Goal: Task Accomplishment & Management: Complete application form

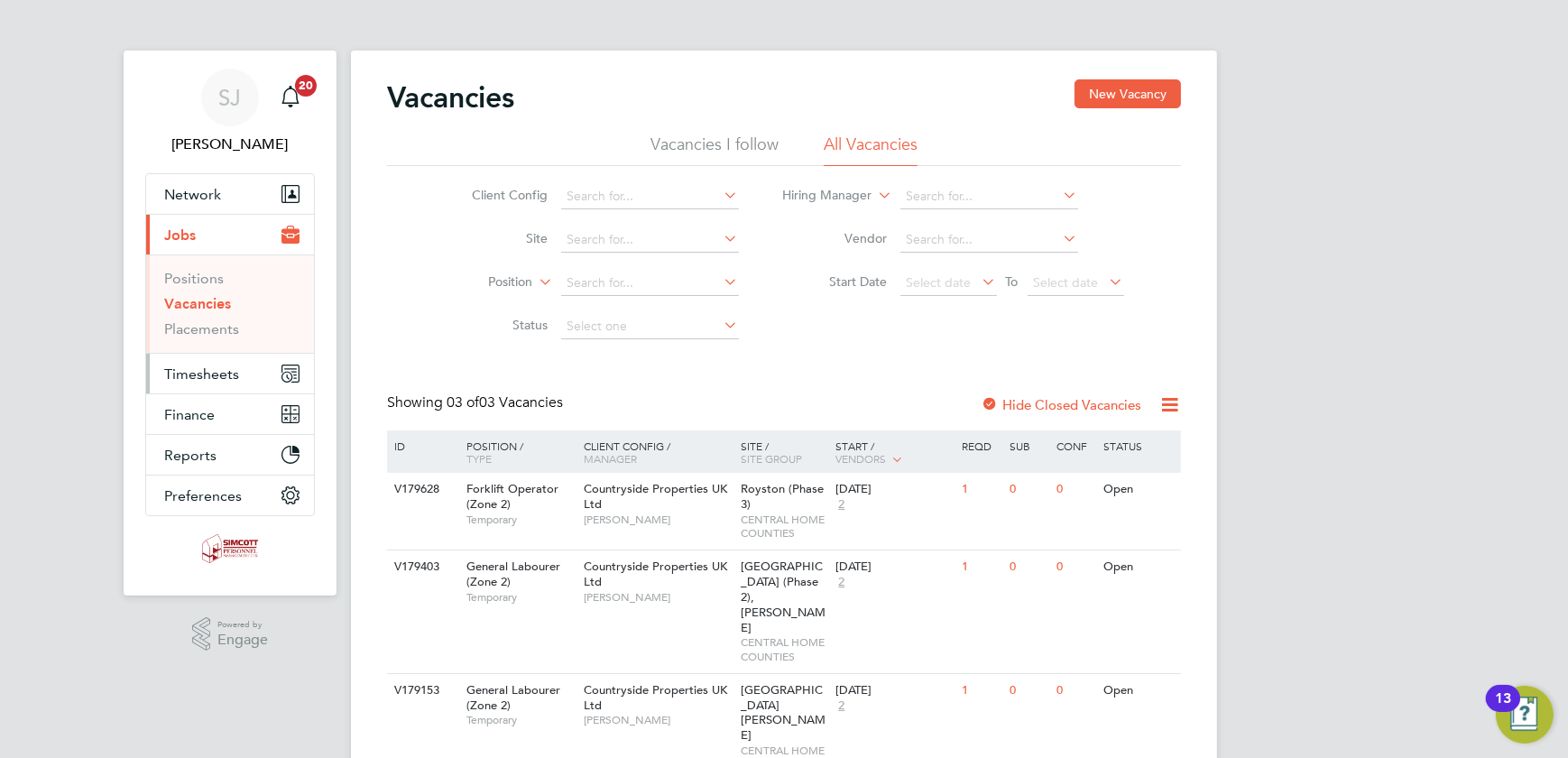
click at [194, 361] on button "Timesheets" at bounding box center [230, 373] width 168 height 40
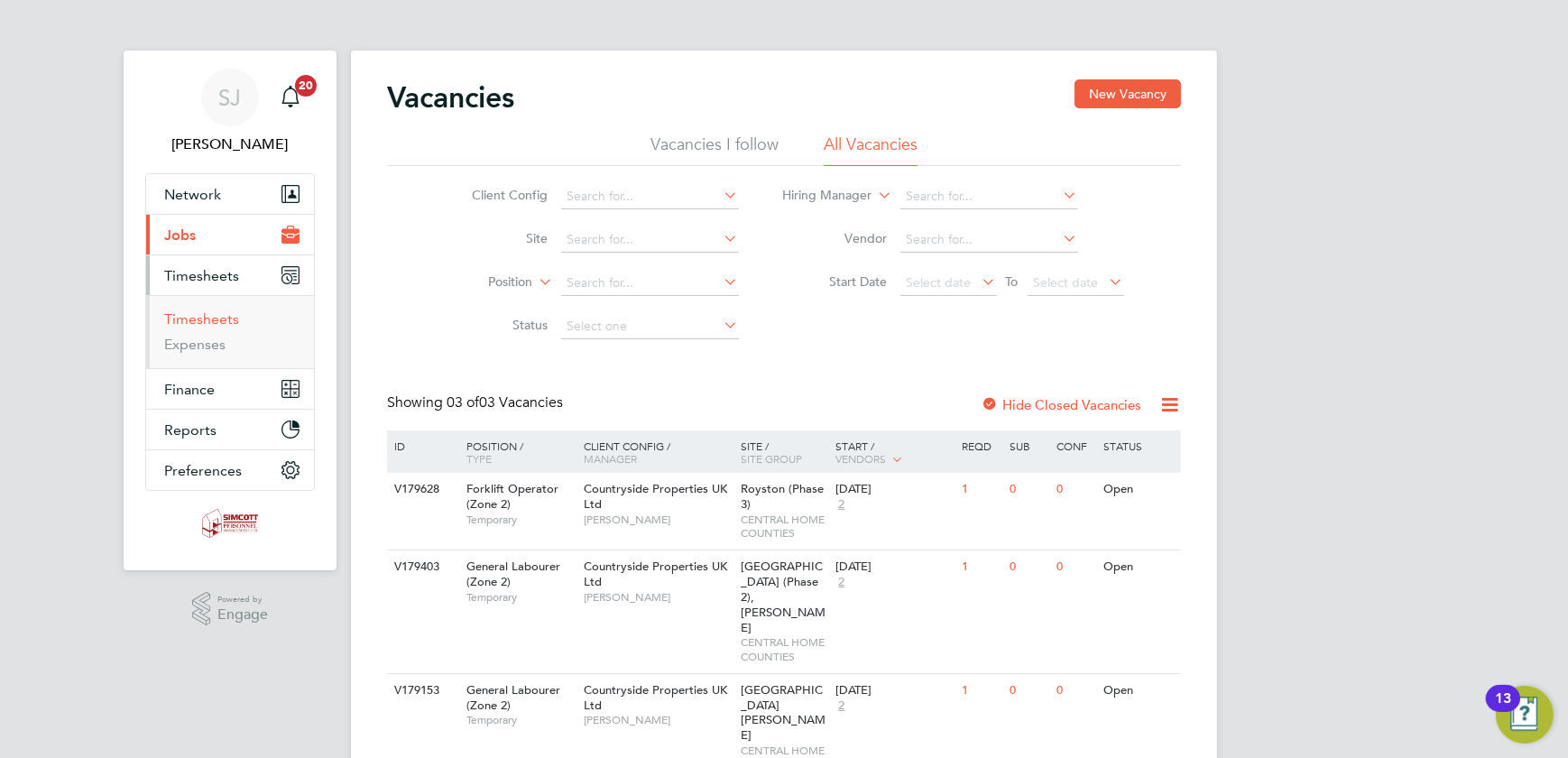
click at [178, 312] on link "Timesheets" at bounding box center [201, 319] width 75 height 18
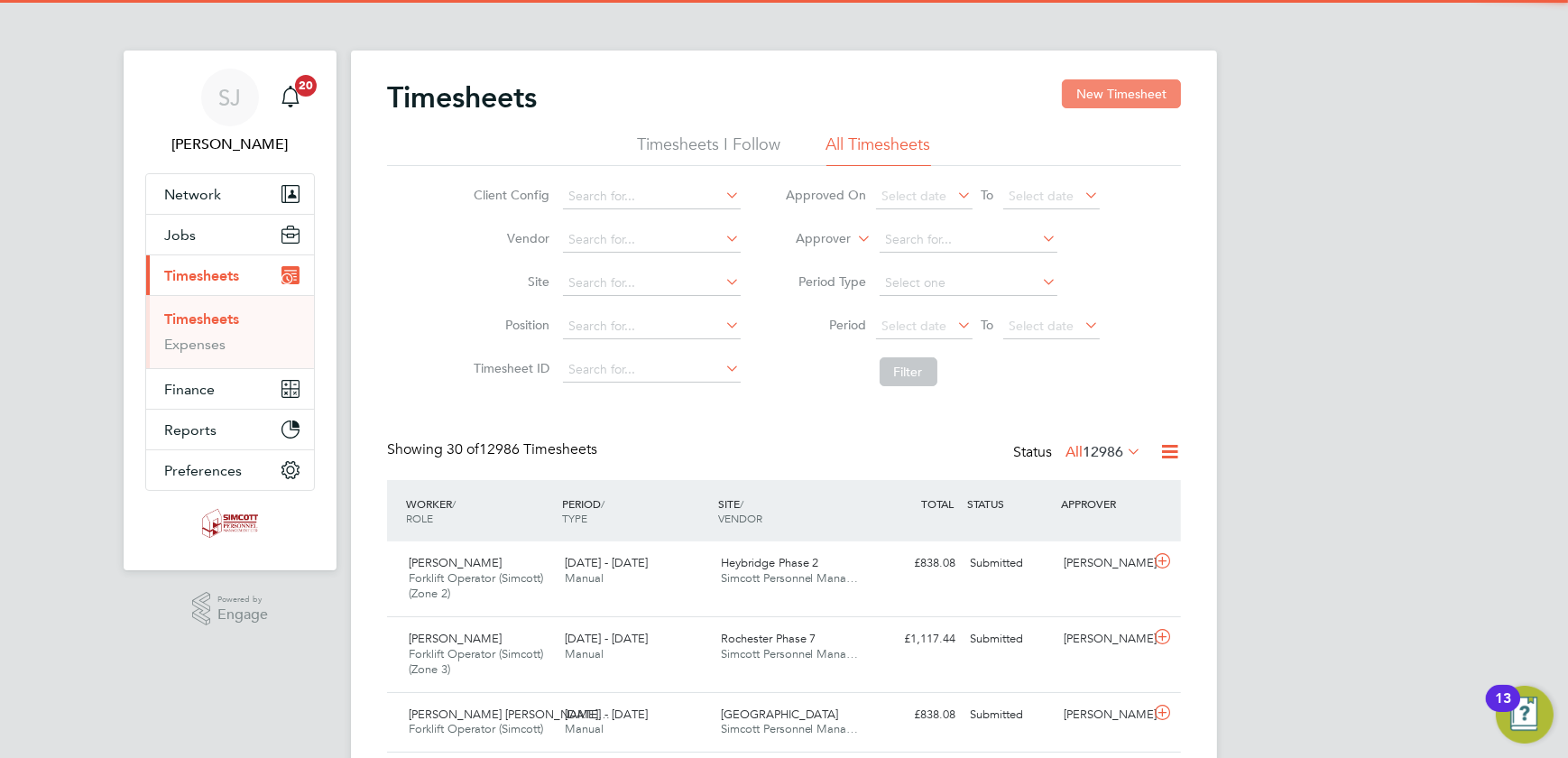
click at [1111, 106] on button "New Timesheet" at bounding box center [1121, 93] width 119 height 29
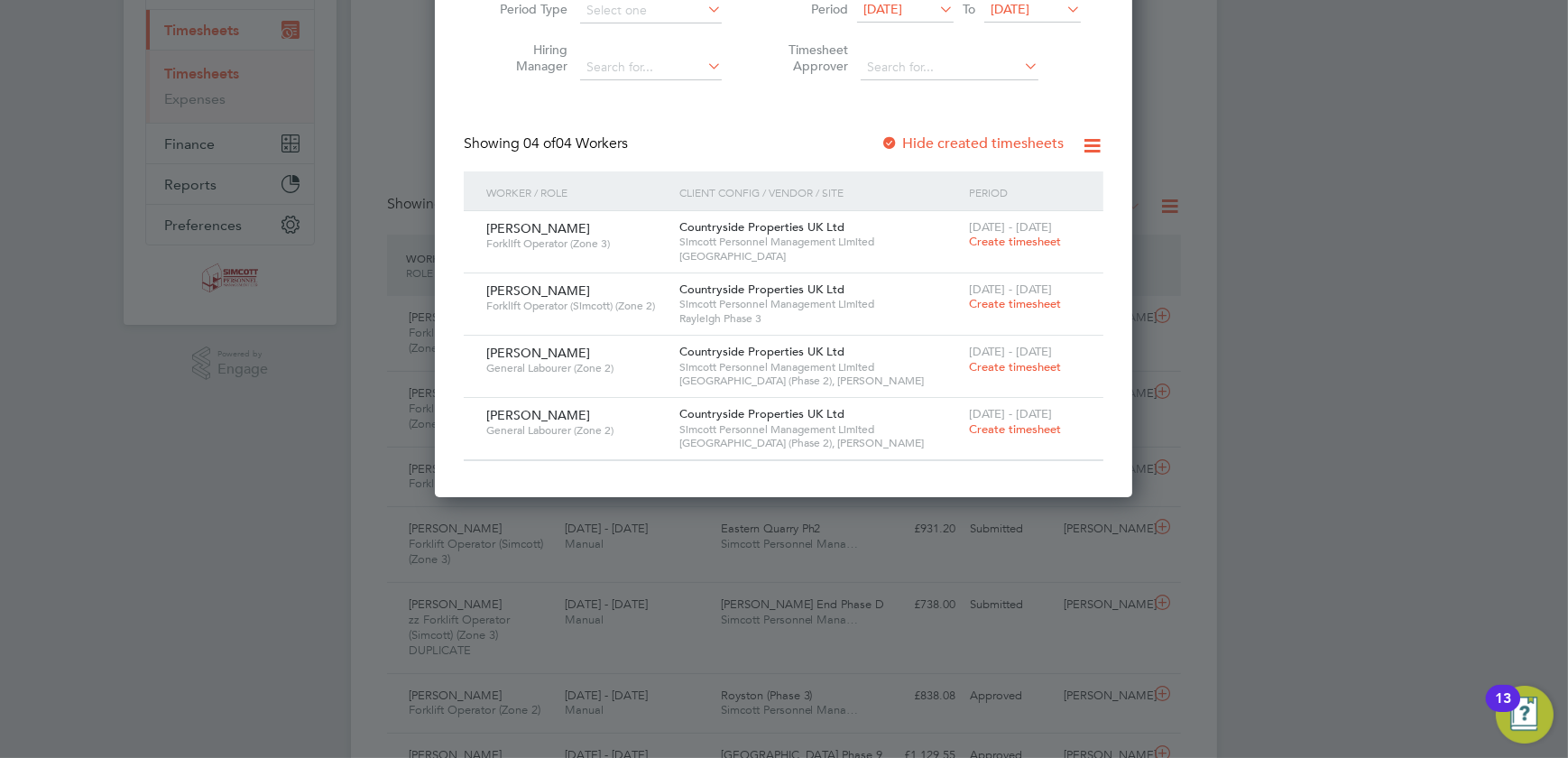
click at [984, 432] on span "Create timesheet" at bounding box center [1015, 429] width 92 height 16
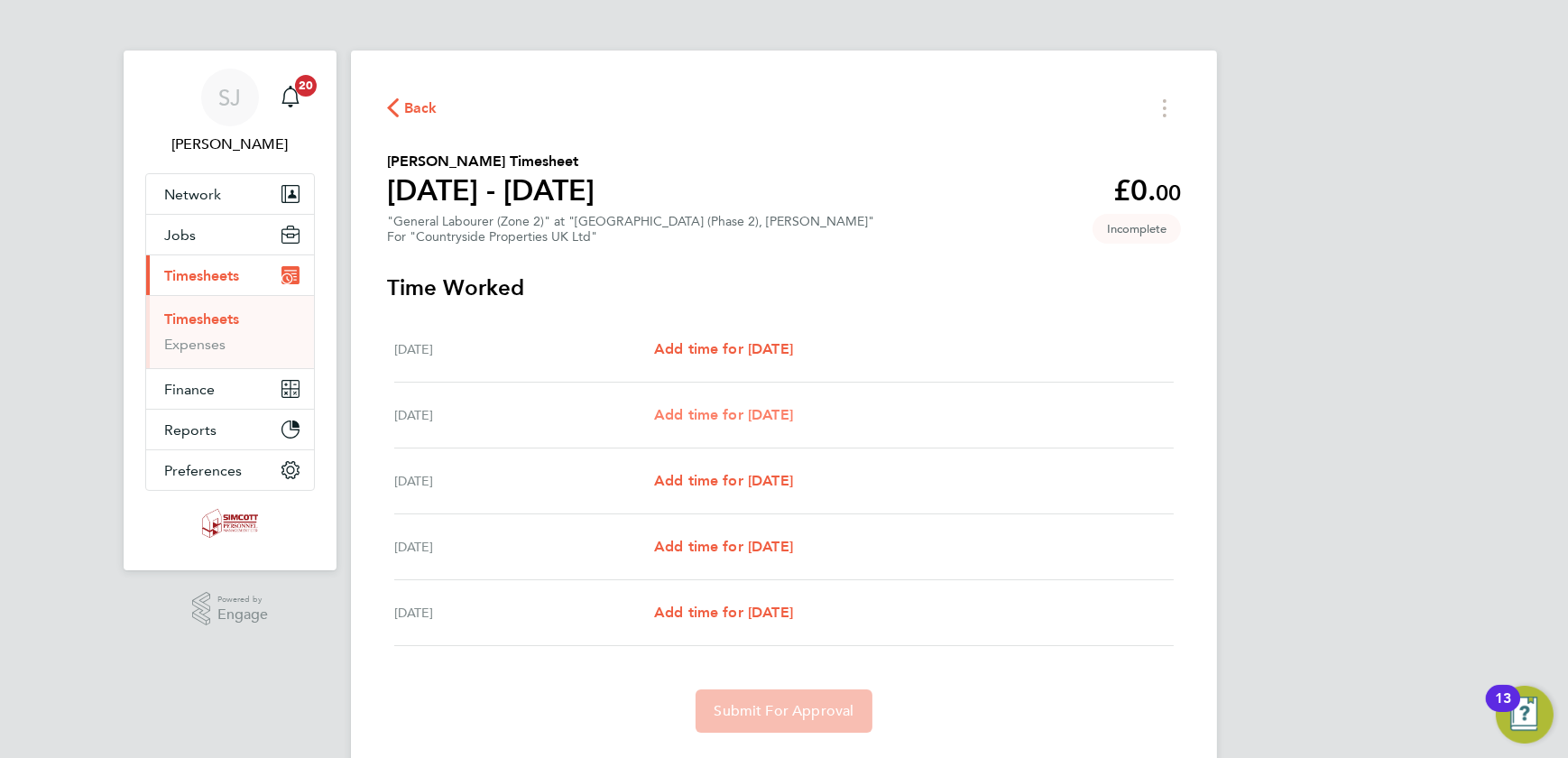
click at [737, 423] on span "Add time for [DATE]" at bounding box center [723, 414] width 139 height 18
select select "30"
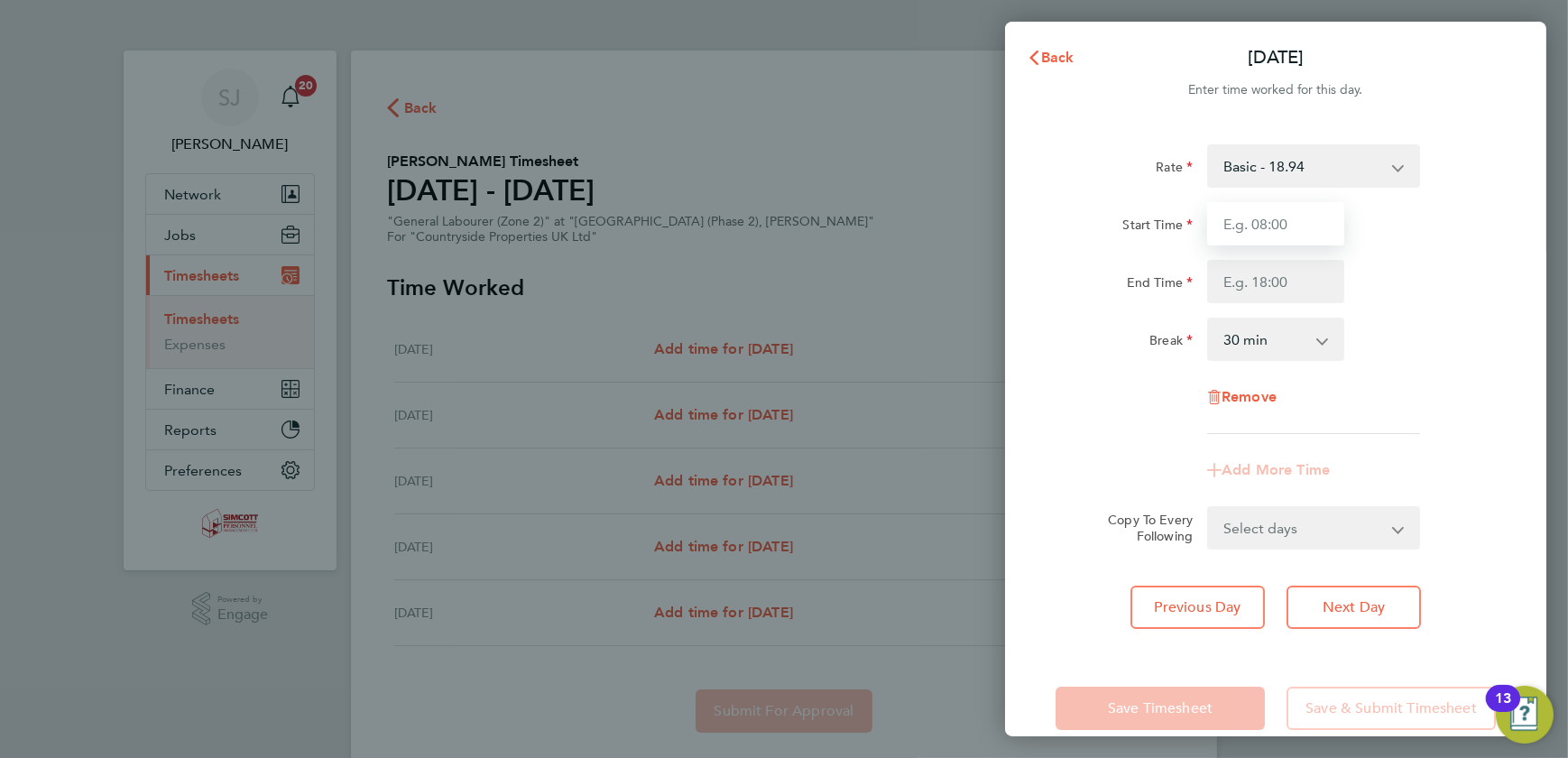
click at [1249, 228] on input "Start Time" at bounding box center [1275, 224] width 137 height 43
type input "07:30"
type input "17:00"
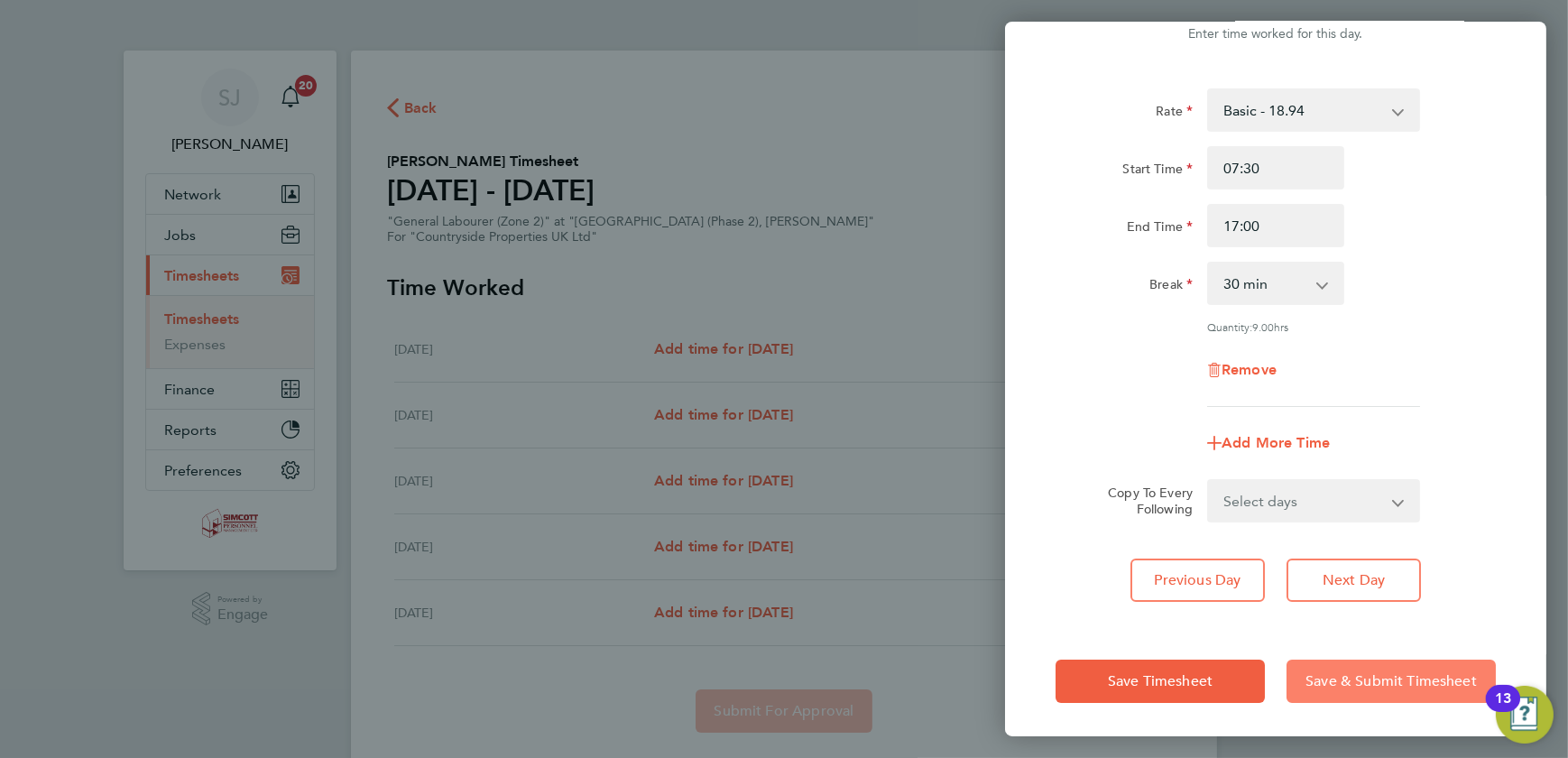
click at [1369, 673] on span "Save & Submit Timesheet" at bounding box center [1392, 681] width 172 height 18
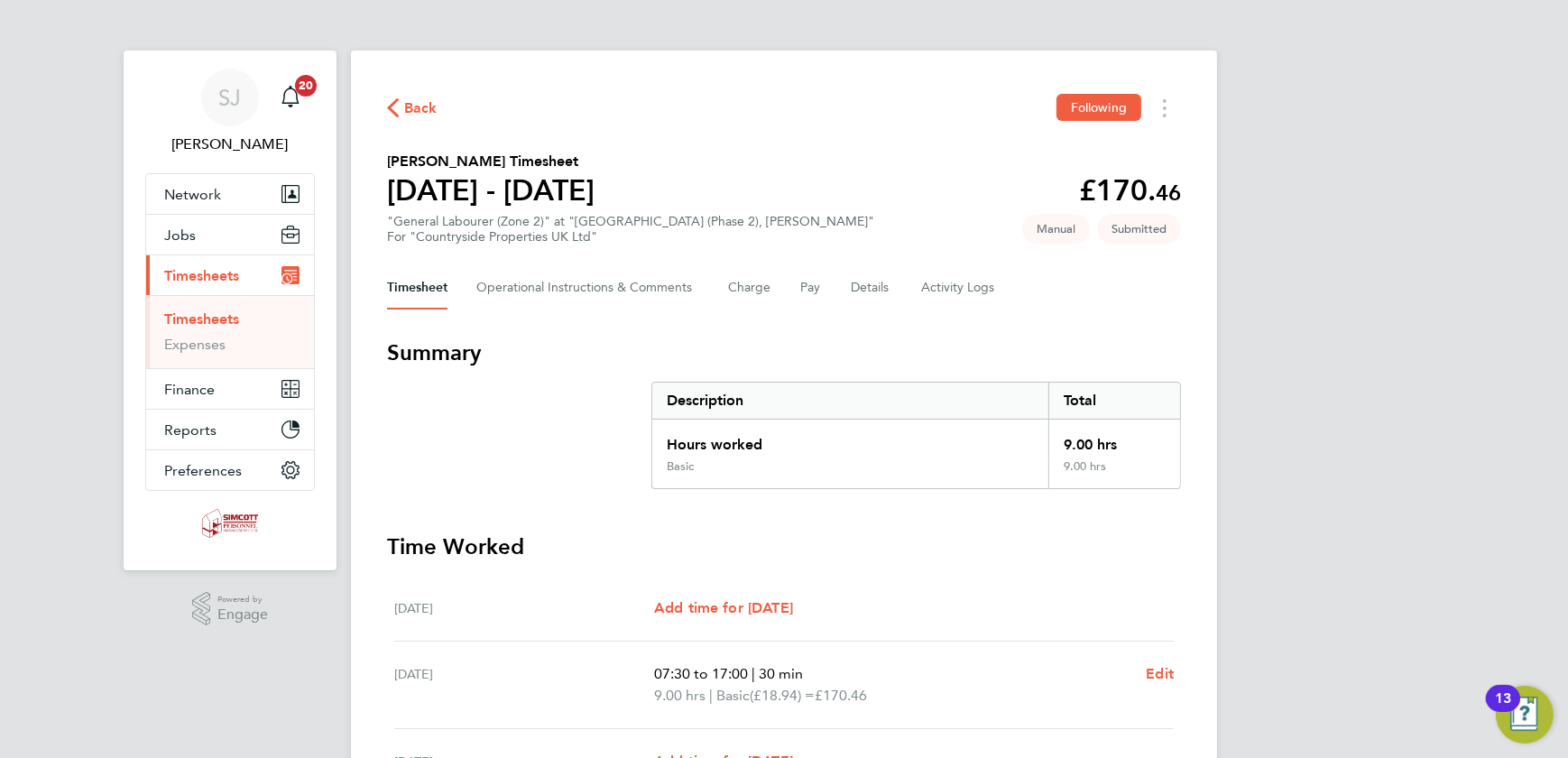
click at [190, 316] on link "Timesheets" at bounding box center [201, 319] width 75 height 18
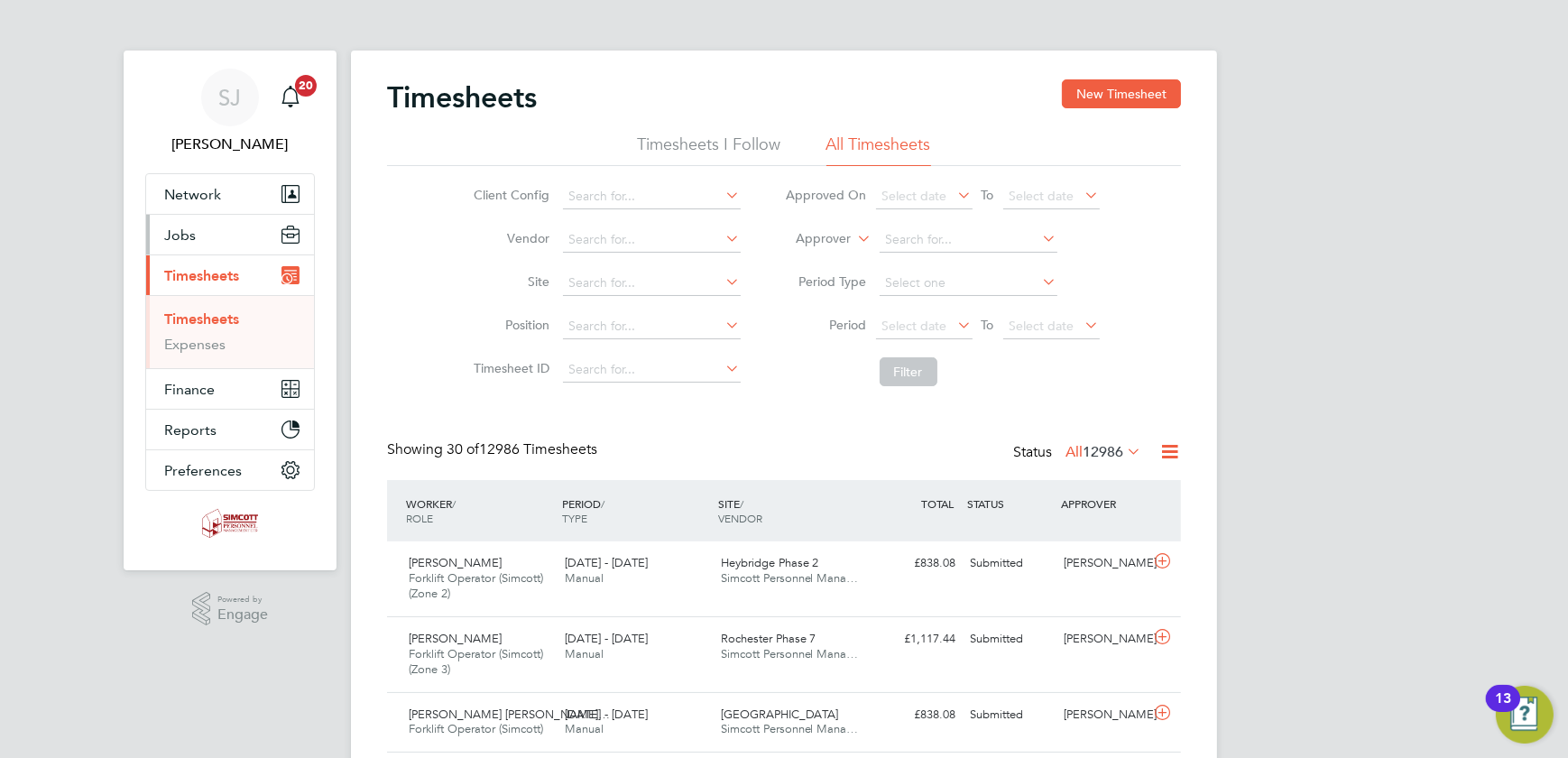
click at [193, 235] on span "Jobs" at bounding box center [180, 235] width 31 height 18
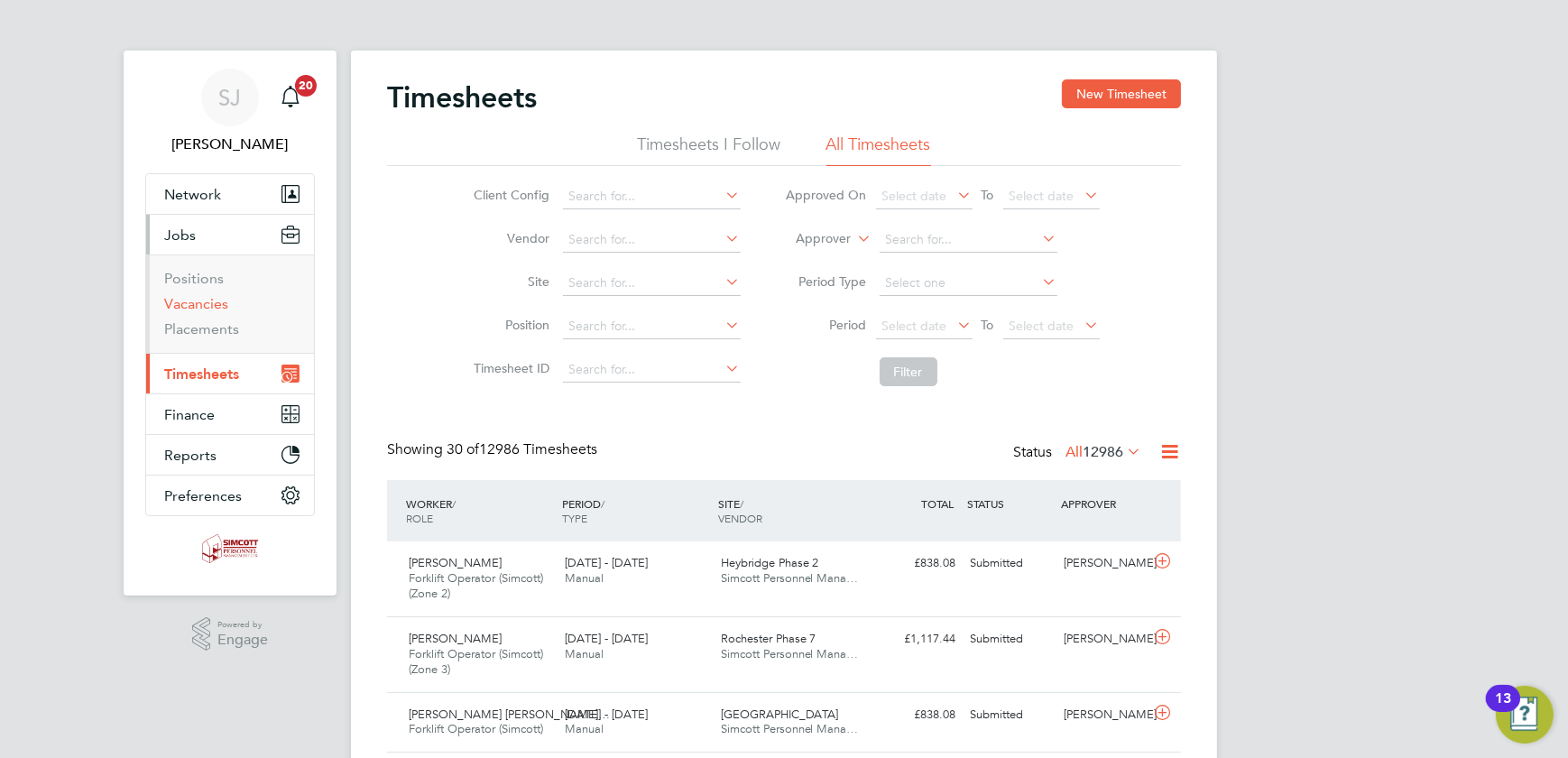
click at [188, 296] on link "Vacancies" at bounding box center [196, 303] width 64 height 18
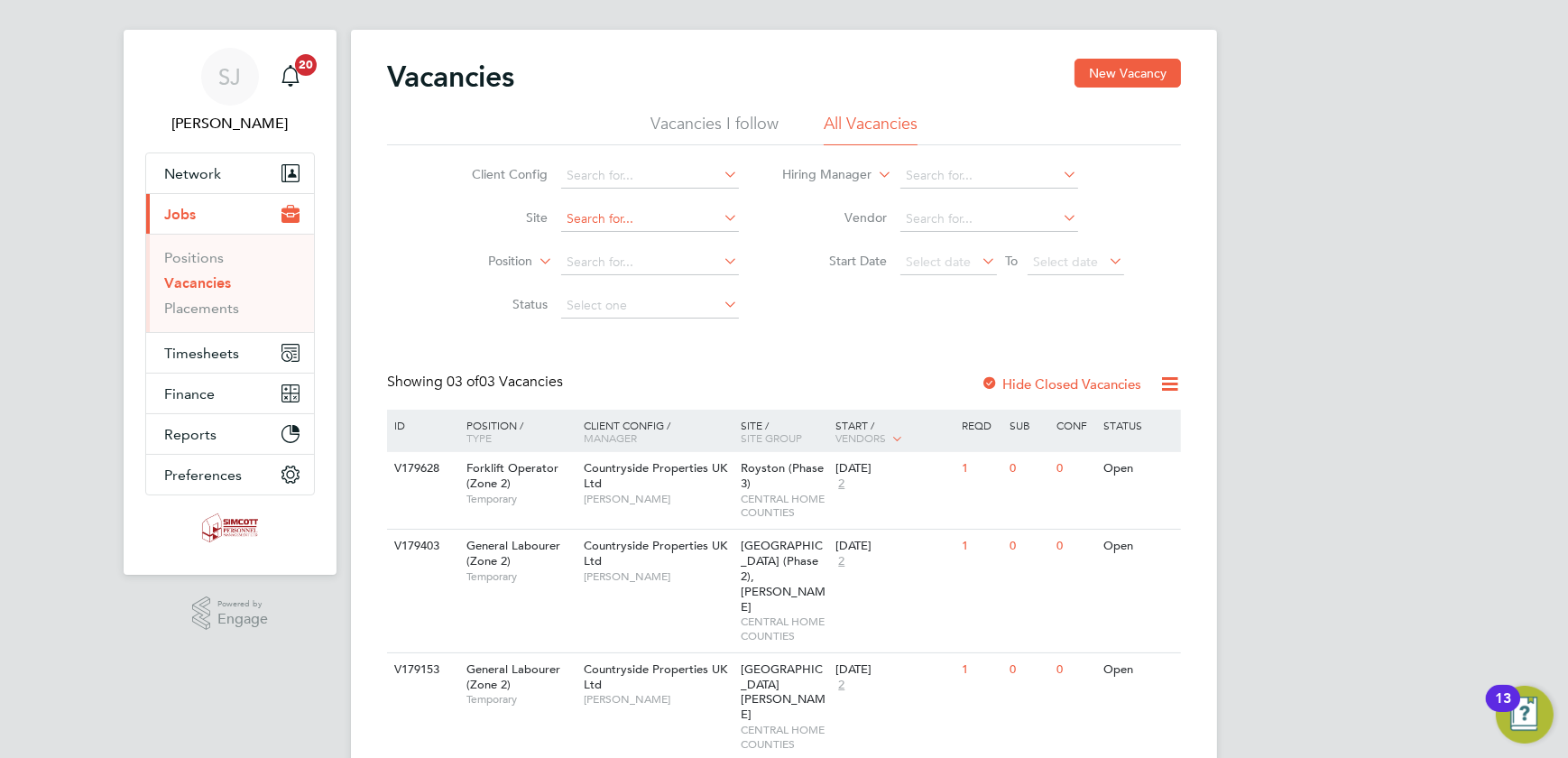
scroll to position [27, 0]
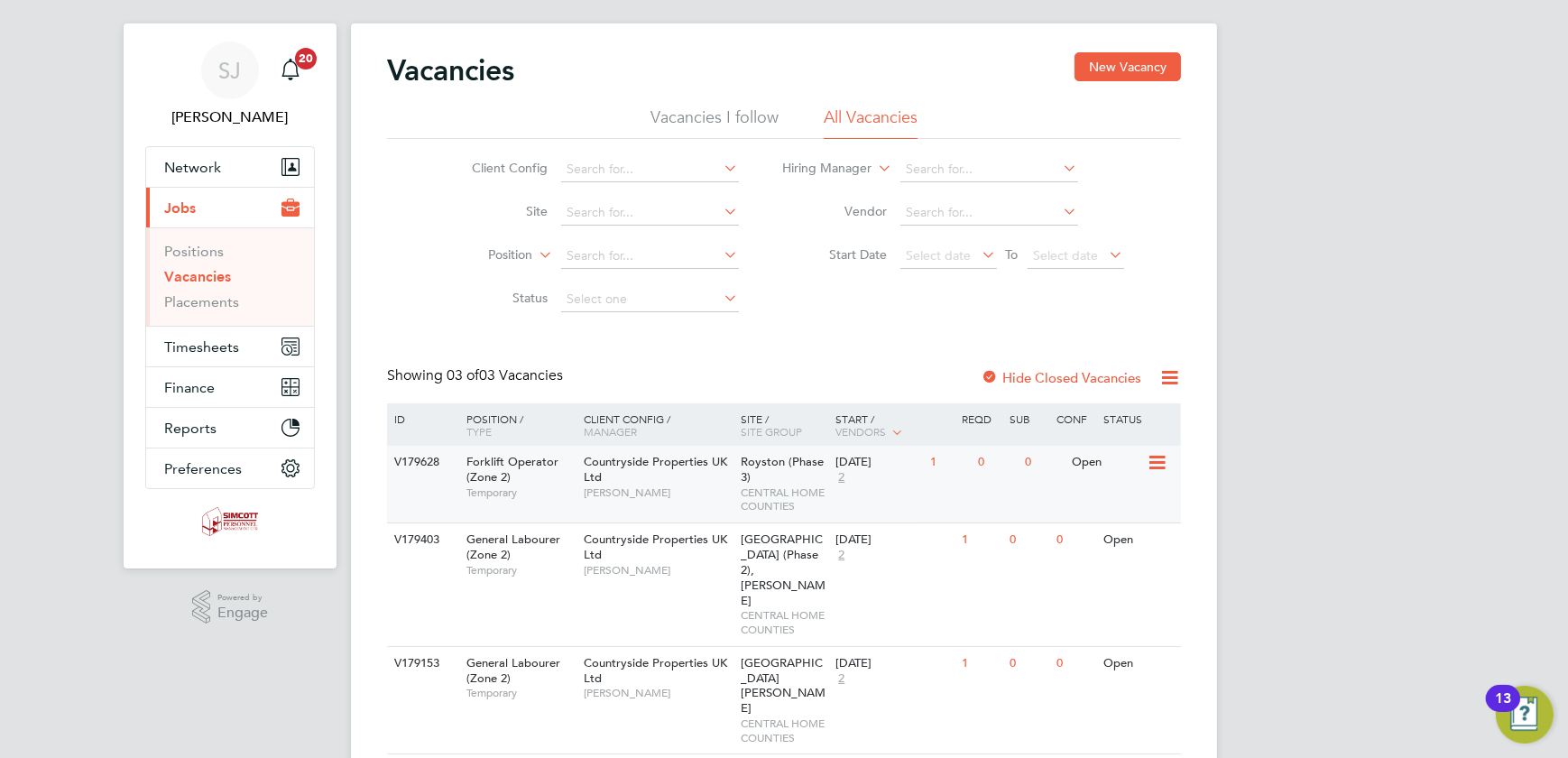
click at [602, 489] on span "[PERSON_NAME]" at bounding box center [658, 493] width 149 height 15
